Goal: Navigation & Orientation: Find specific page/section

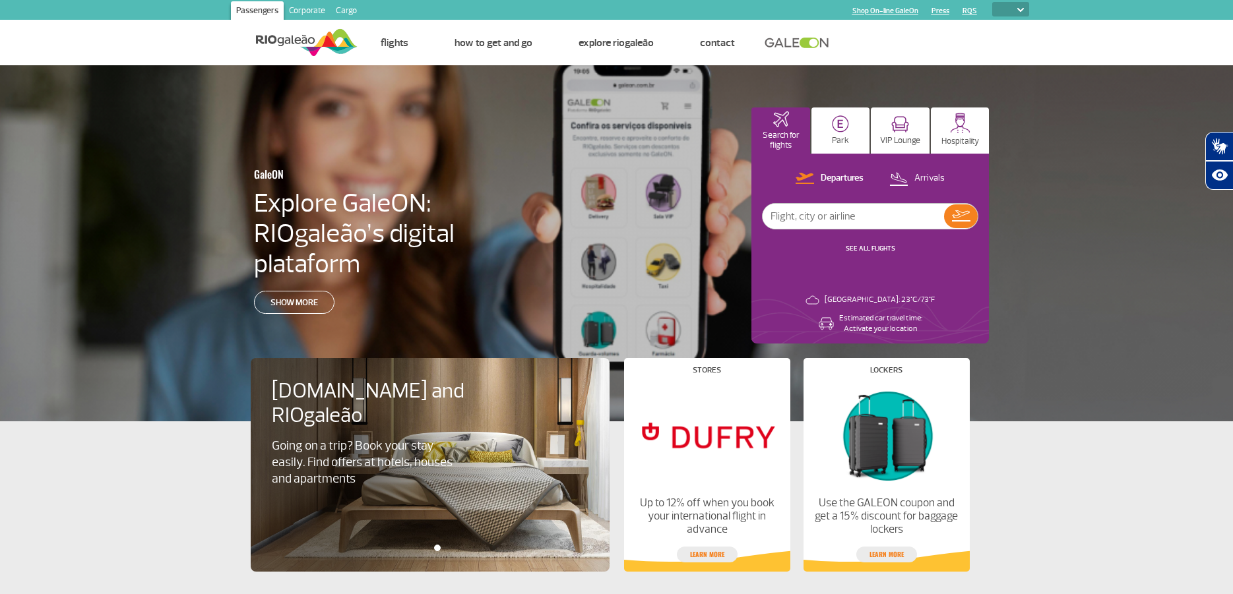
select select
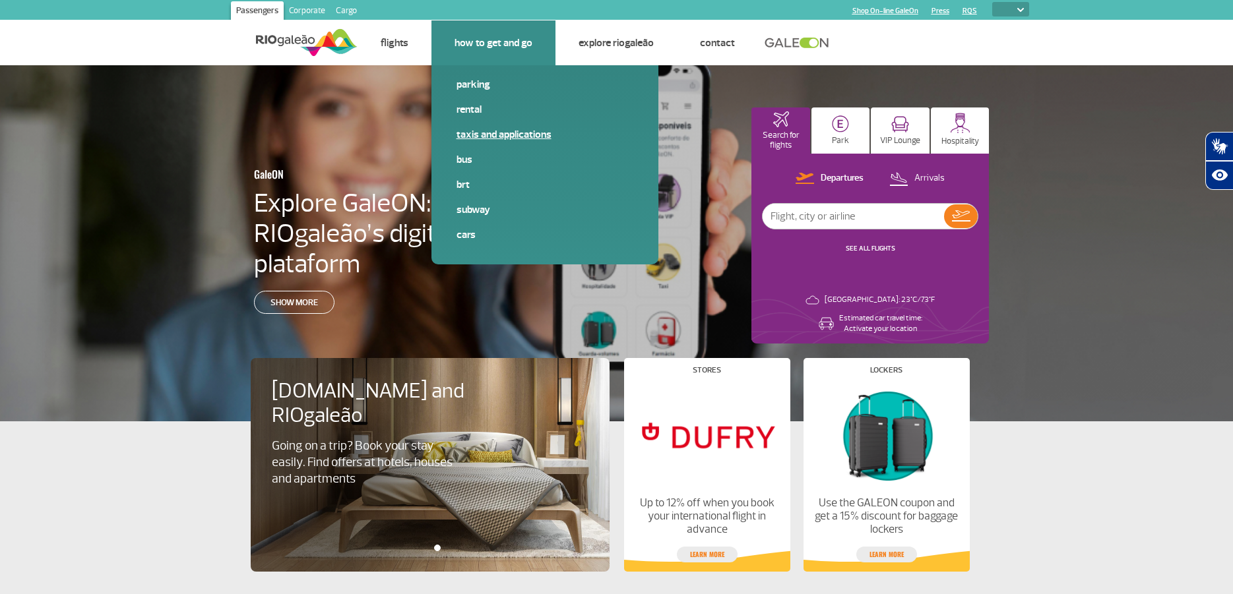
click at [502, 139] on link "Taxis and applications" at bounding box center [544, 134] width 177 height 15
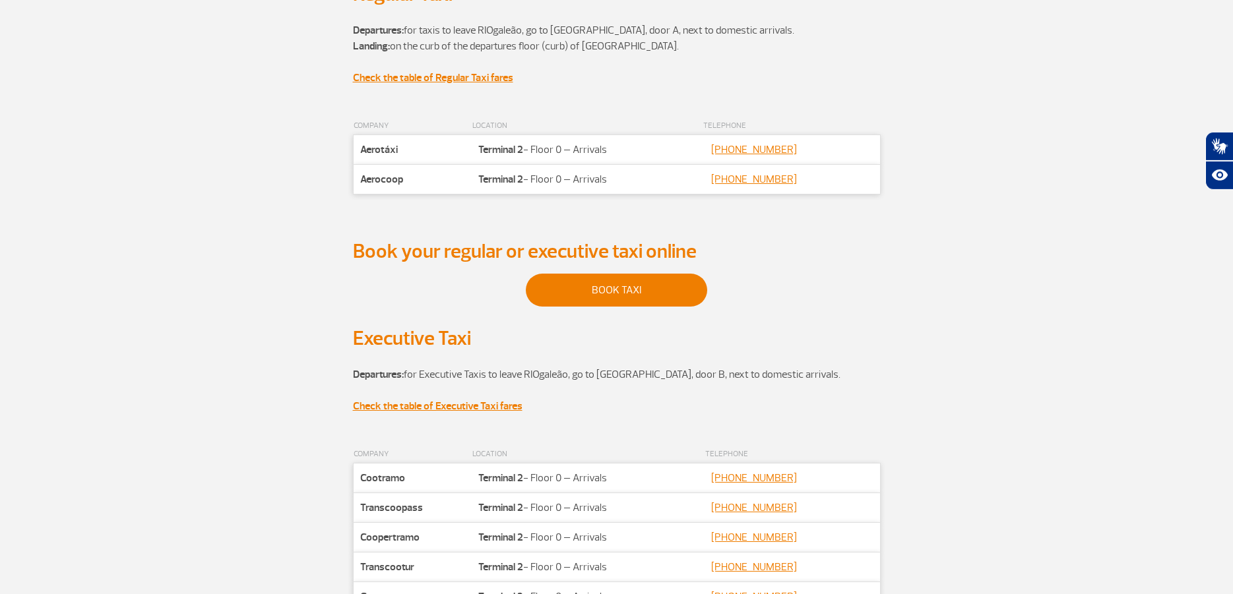
scroll to position [202, 0]
click at [584, 295] on link "BOOK TAXI" at bounding box center [616, 288] width 181 height 33
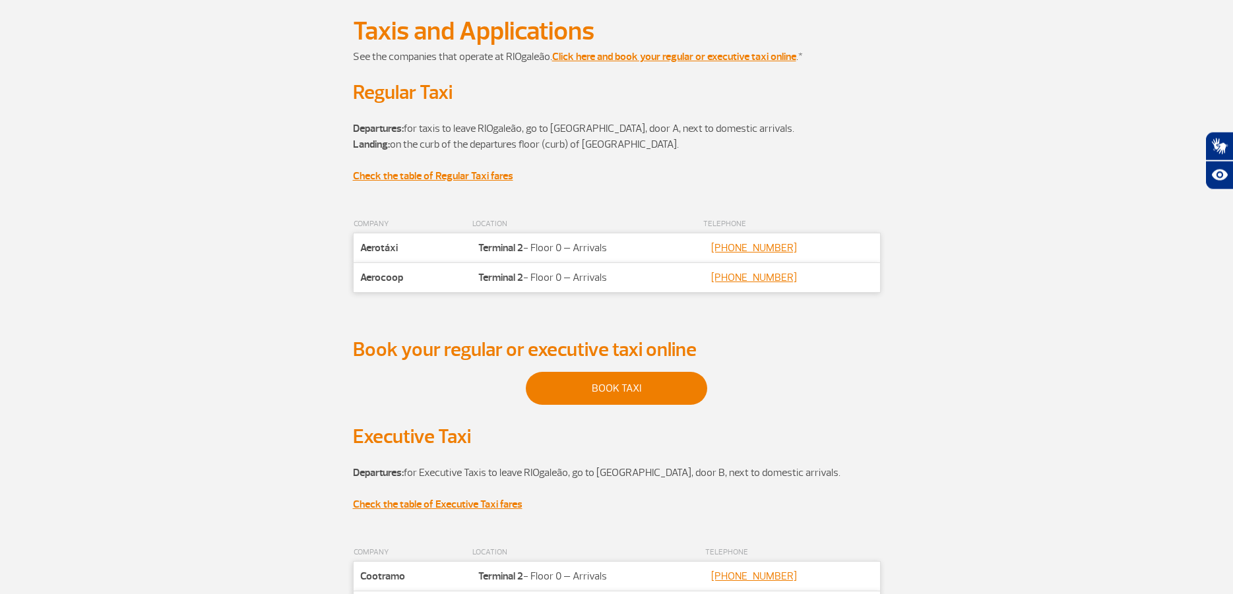
scroll to position [67, 0]
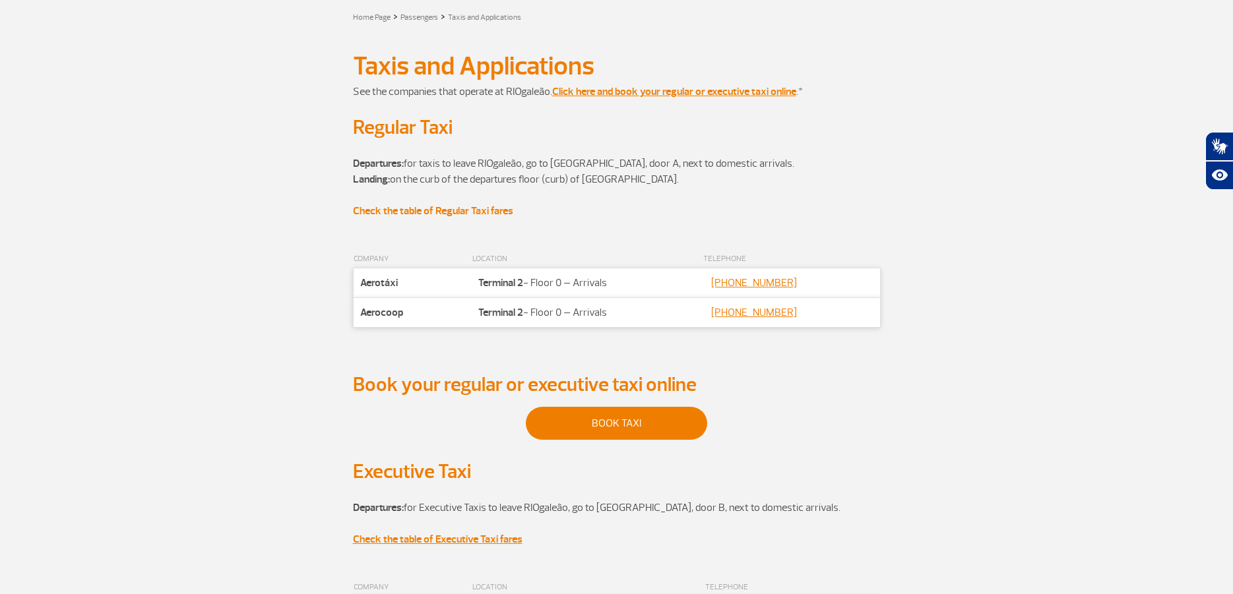
click at [410, 213] on strong "Check the table of Regular Taxi fares" at bounding box center [433, 210] width 160 height 13
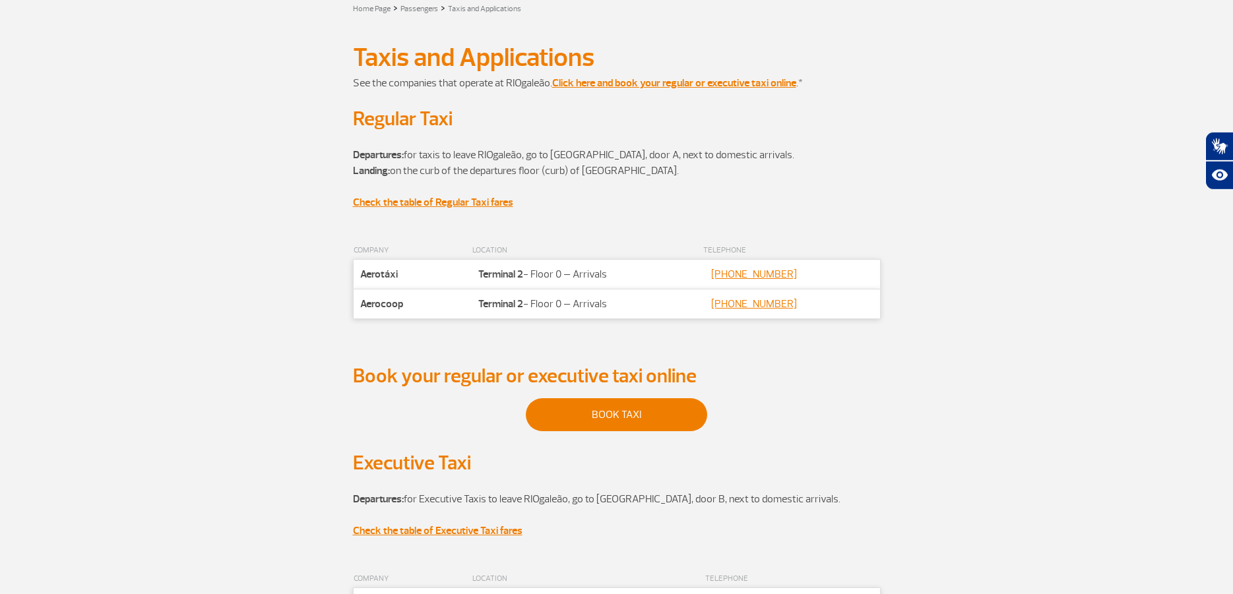
scroll to position [0, 0]
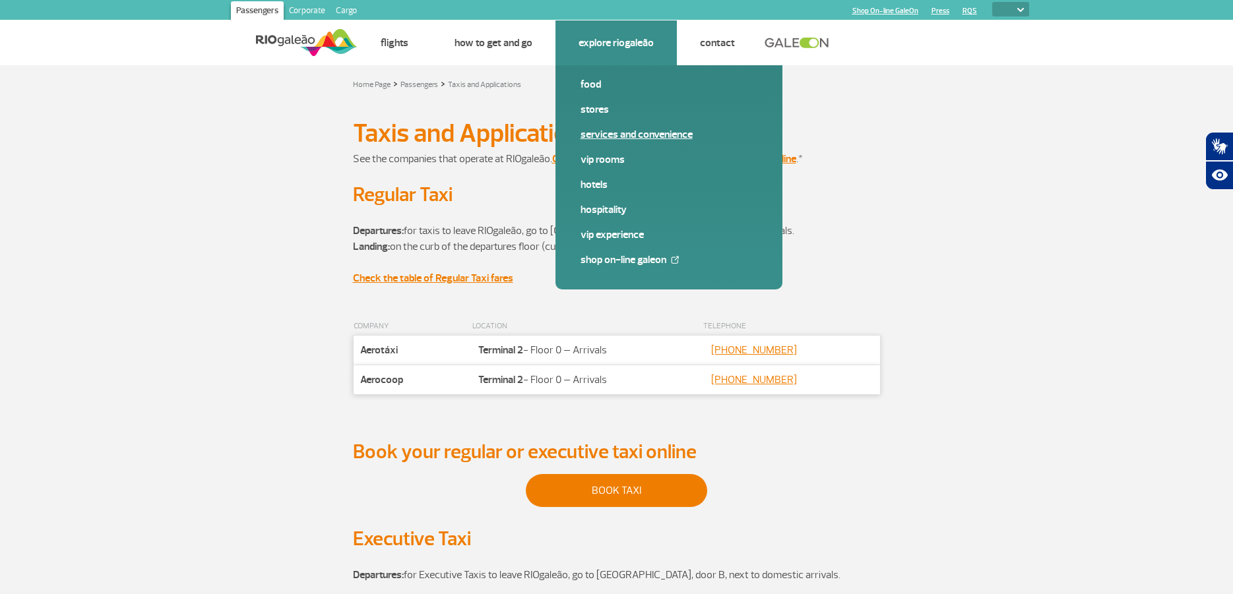
click at [613, 135] on link "Services and Convenience" at bounding box center [668, 134] width 177 height 15
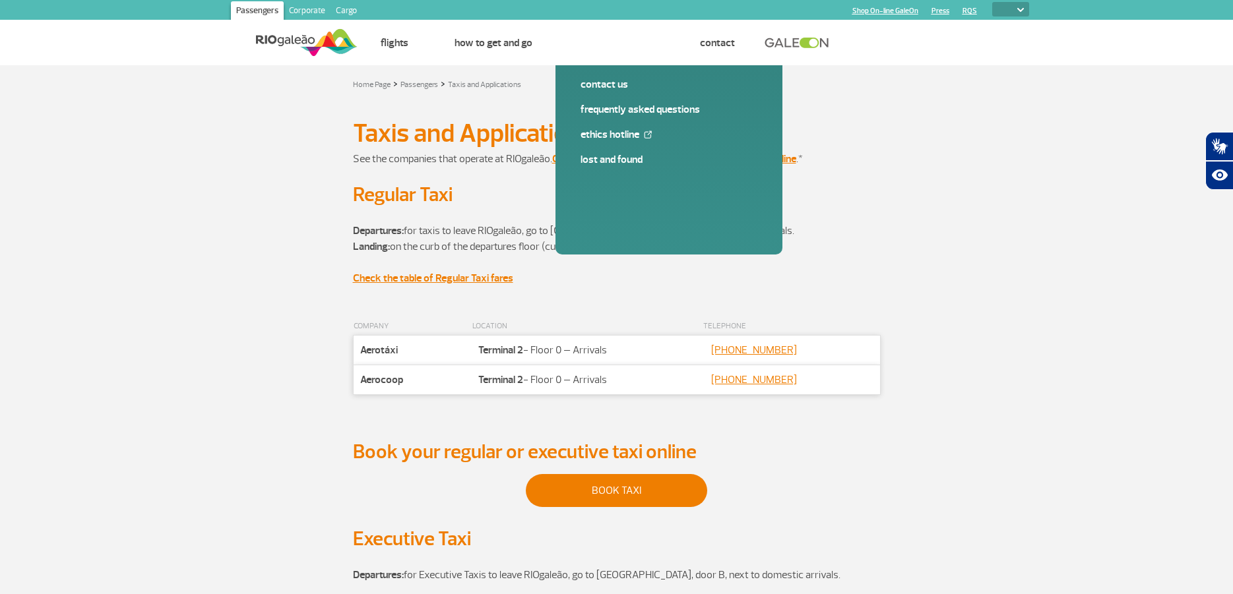
click at [797, 41] on link at bounding box center [799, 43] width 71 height 12
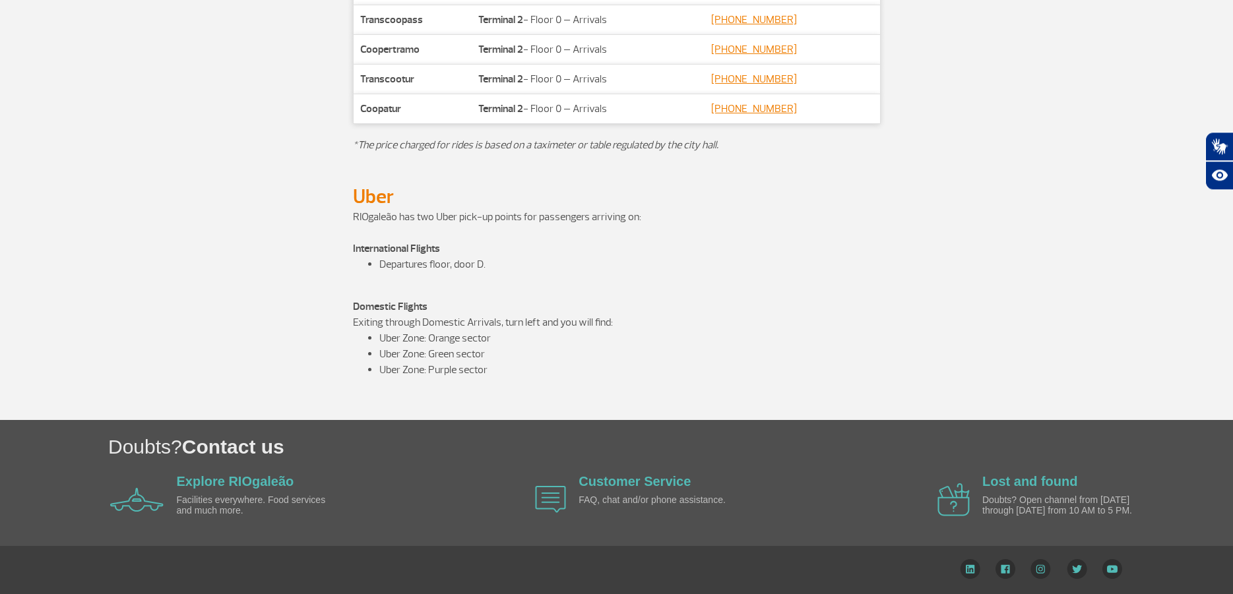
scroll to position [691, 0]
click at [237, 483] on link "Explore RIOgaleão" at bounding box center [235, 481] width 117 height 15
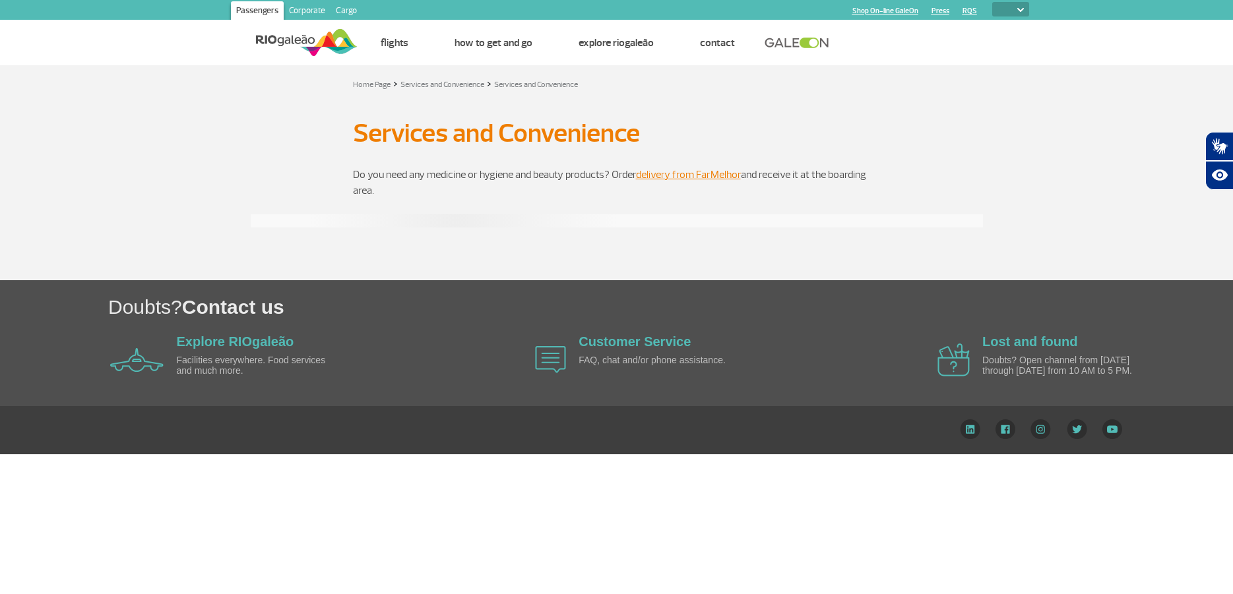
select select
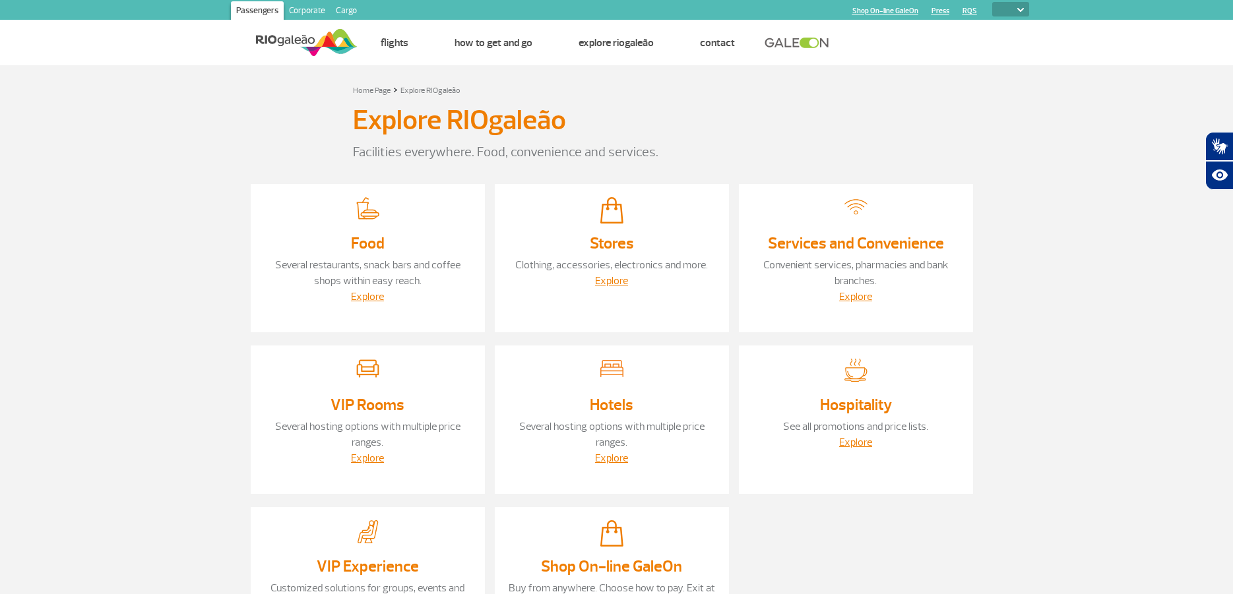
select select
click at [992, 2] on select "PT ENG ESP" at bounding box center [1010, 9] width 37 height 15
click at [877, 94] on div "Home Page > Explore RIOgaleão" at bounding box center [617, 90] width 528 height 16
click at [265, 35] on img at bounding box center [307, 42] width 102 height 32
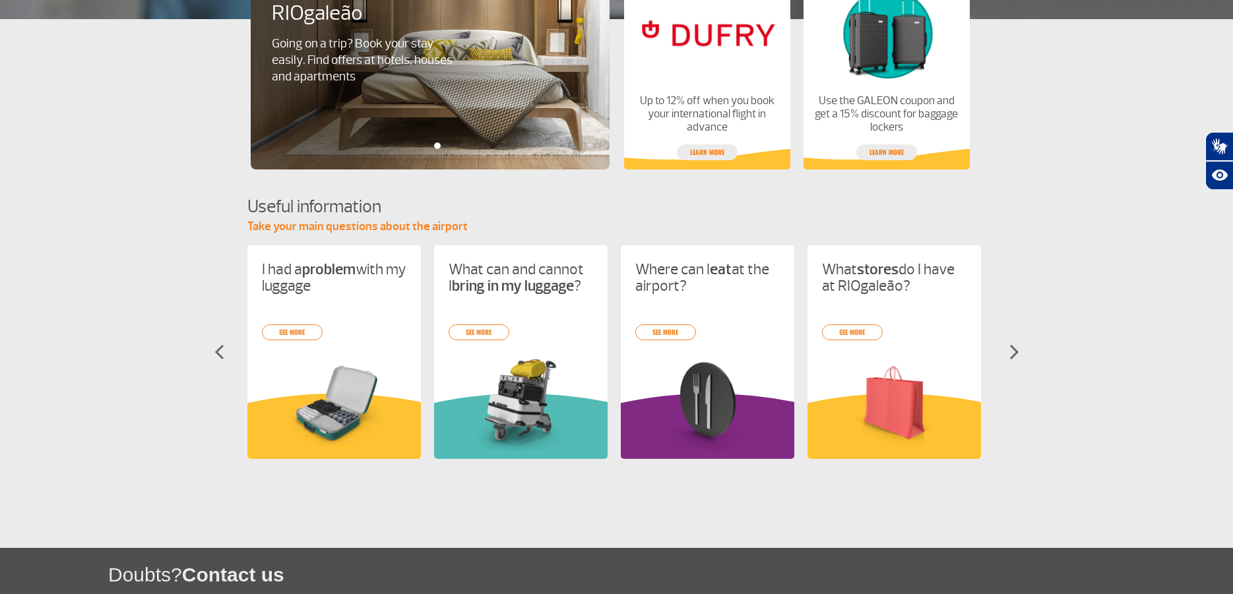
scroll to position [404, 0]
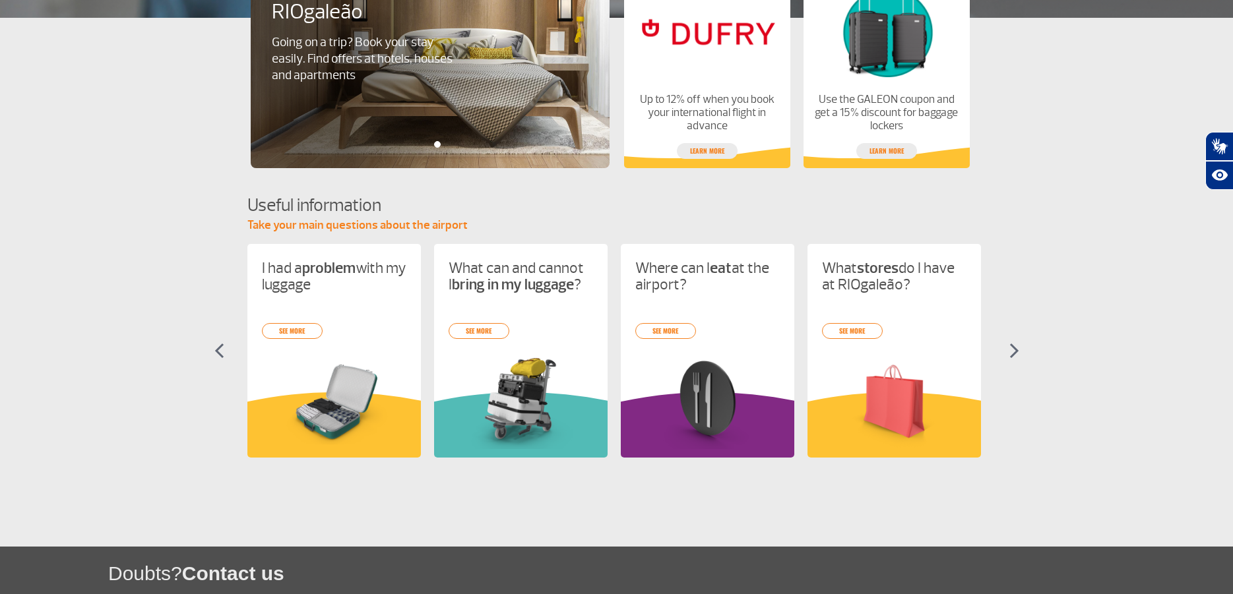
click at [1019, 354] on section "Useful information Take your main questions about the airport I had a problem w…" at bounding box center [616, 337] width 1233 height 288
click at [1016, 350] on img at bounding box center [1014, 351] width 10 height 16
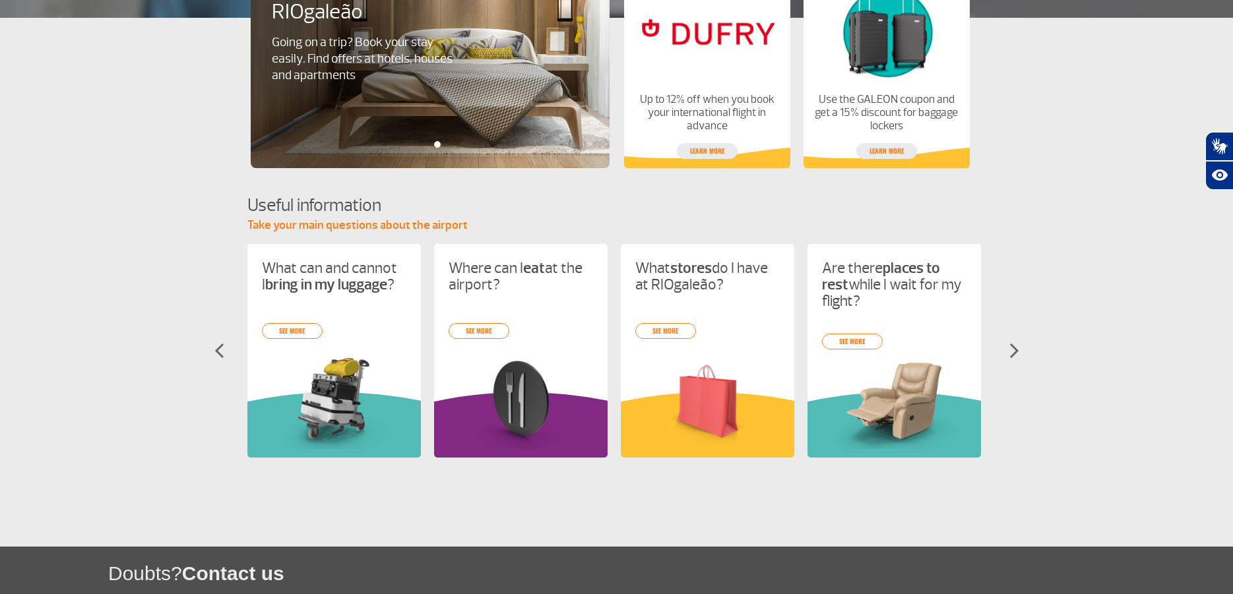
click at [1015, 347] on img at bounding box center [1014, 351] width 10 height 16
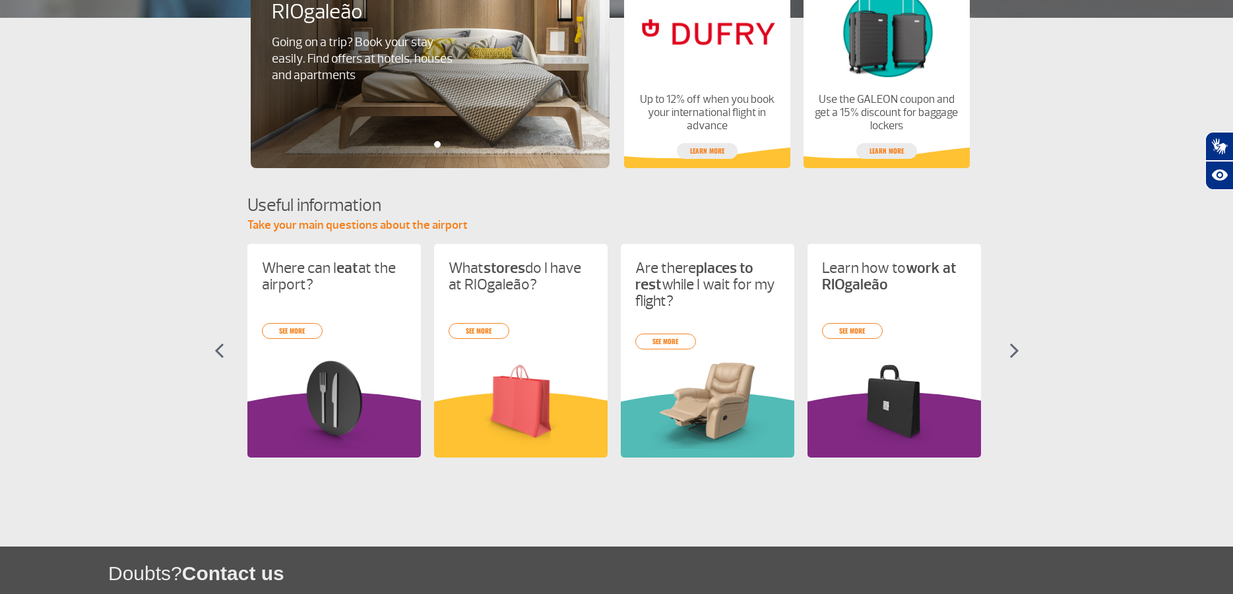
click at [1016, 346] on img at bounding box center [1014, 351] width 10 height 16
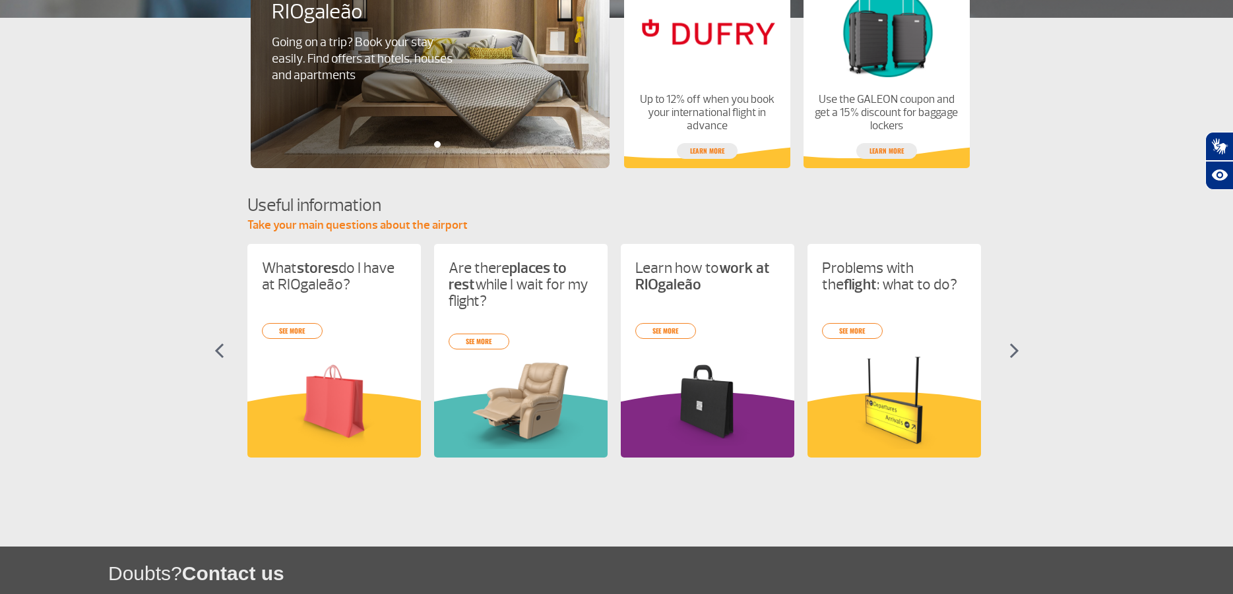
click at [1016, 346] on img at bounding box center [1014, 351] width 10 height 16
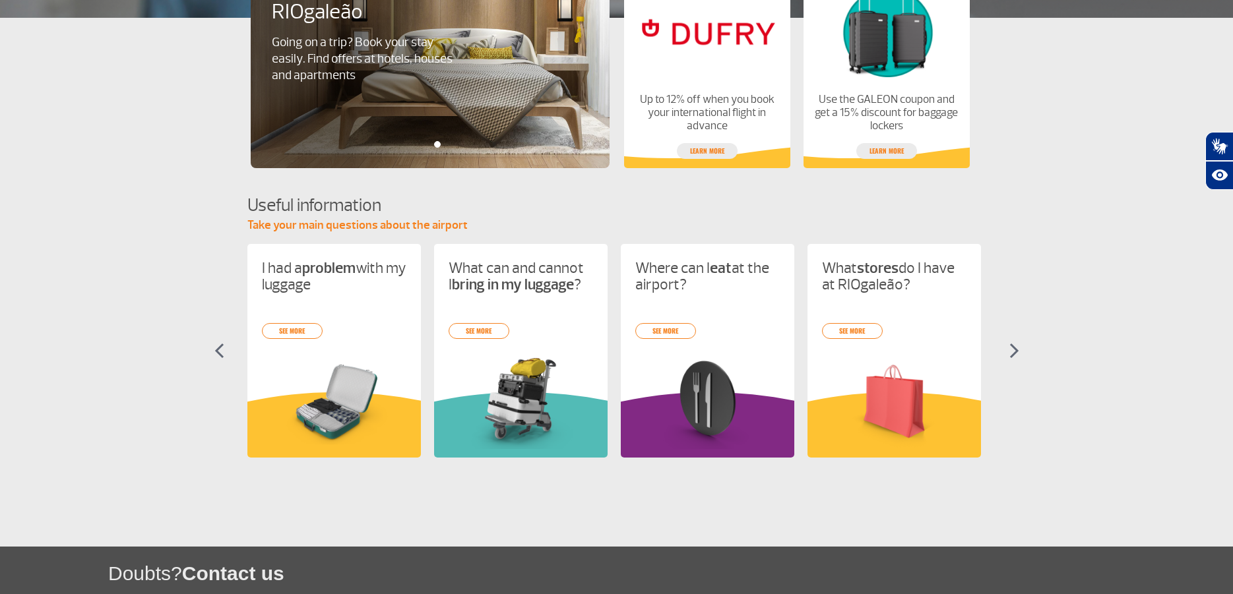
scroll to position [530, 0]
